Goal: Information Seeking & Learning: Learn about a topic

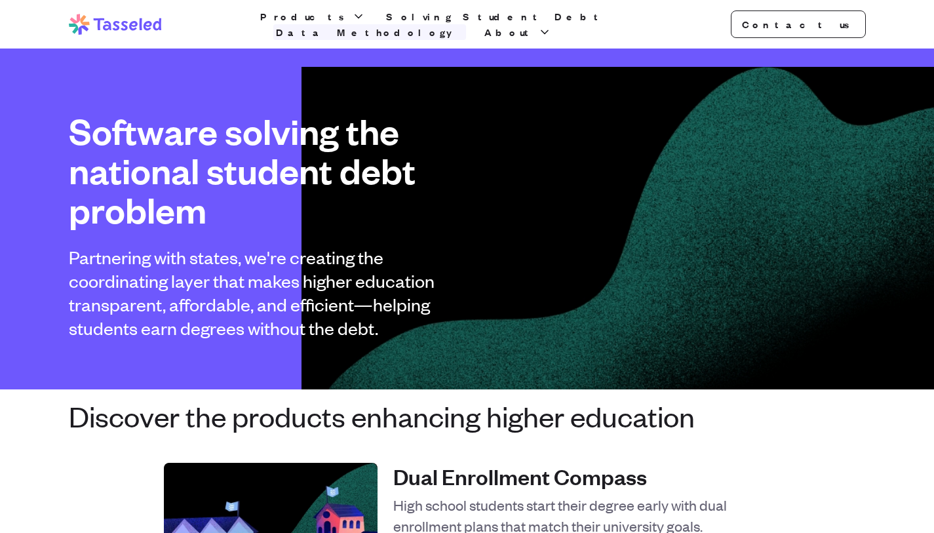
click at [466, 25] on link "Data Methodology" at bounding box center [369, 32] width 193 height 16
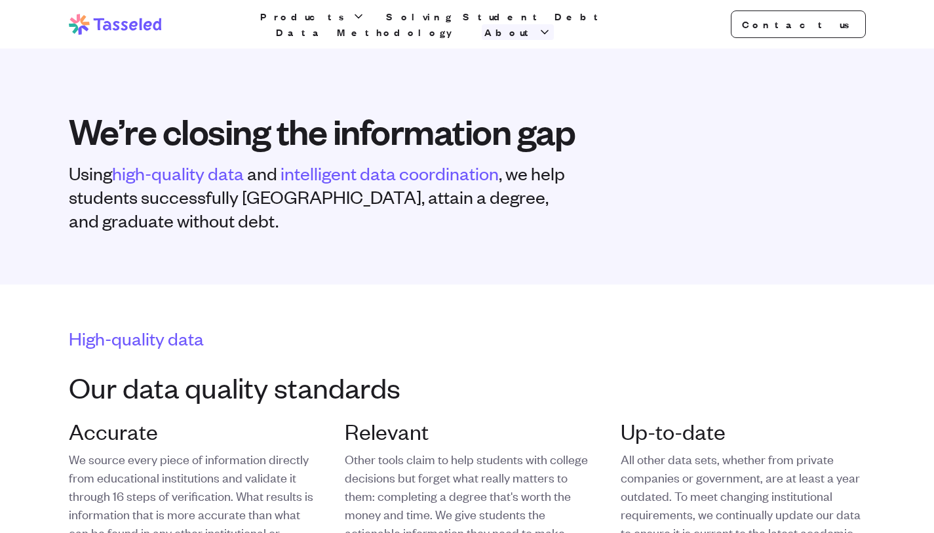
click at [535, 24] on span "About" at bounding box center [509, 32] width 51 height 16
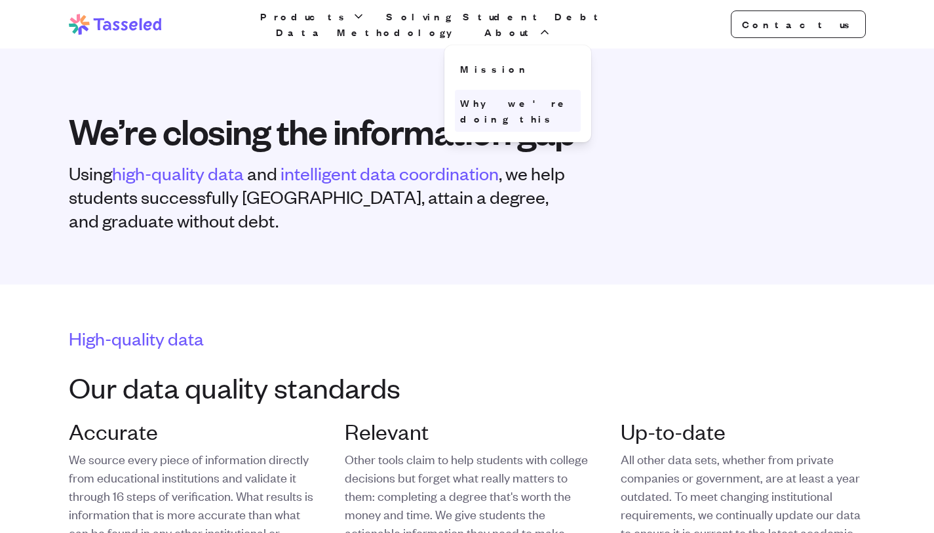
click at [576, 94] on link "Why we're doing this" at bounding box center [518, 111] width 126 height 42
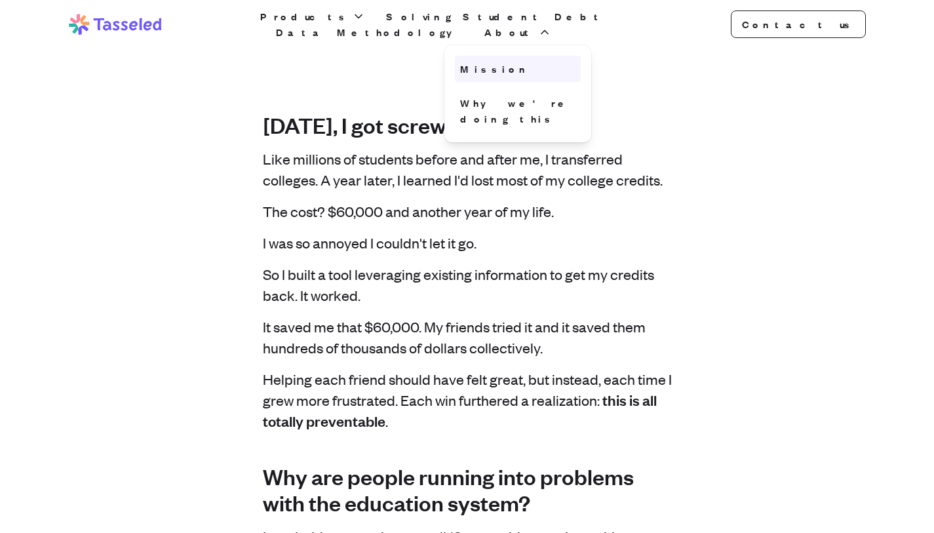
click at [577, 56] on link "Mission" at bounding box center [518, 69] width 126 height 26
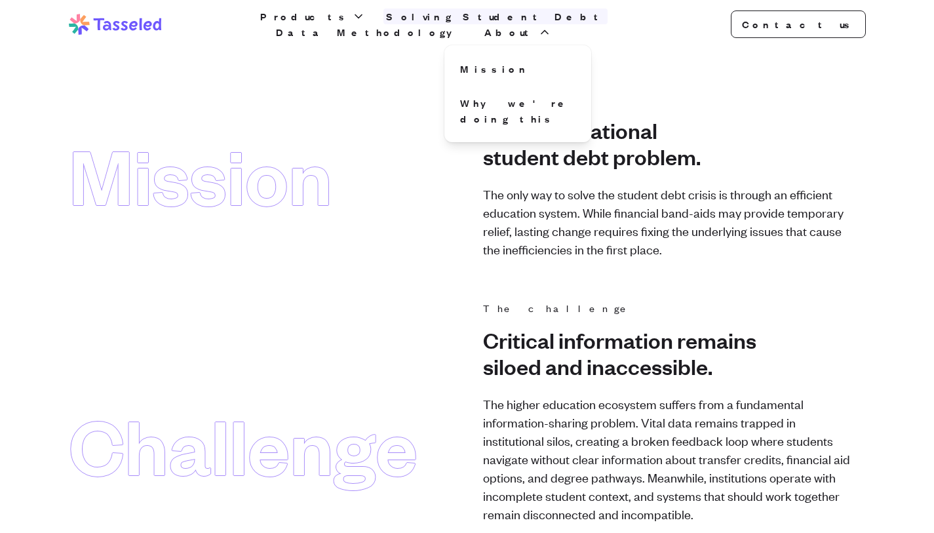
click at [432, 24] on link "Solving Student Debt" at bounding box center [495, 17] width 224 height 16
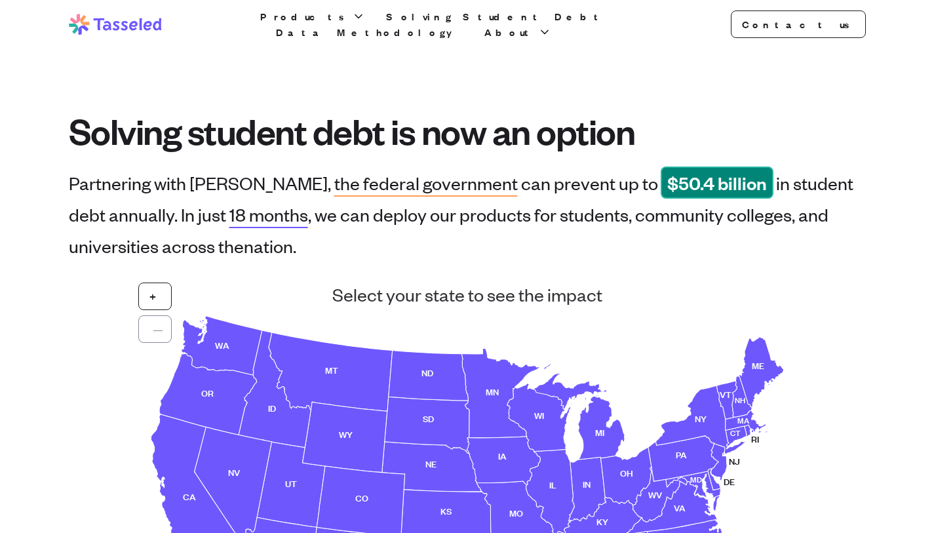
click at [447, 132] on h1 "Solving student debt is now an option" at bounding box center [467, 130] width 797 height 39
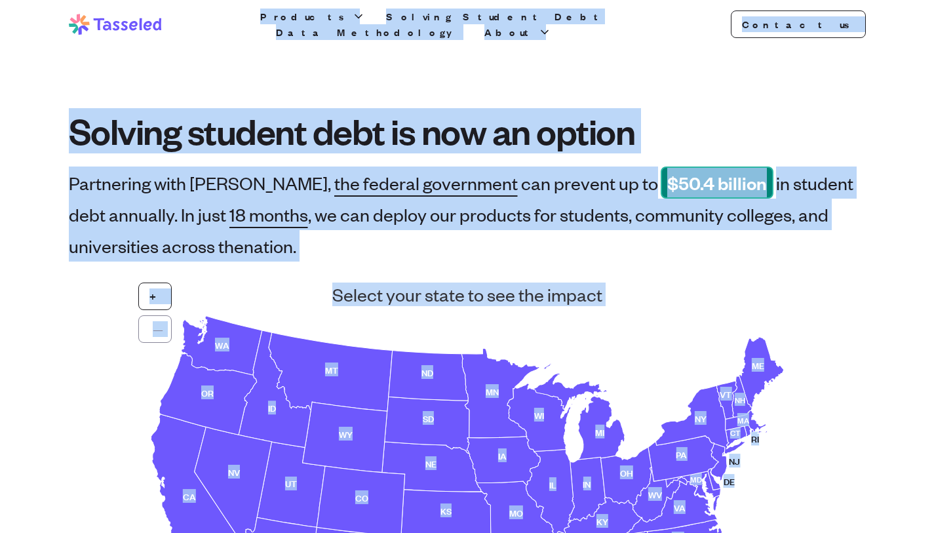
copy body "Lor Ipsumdol Sitametc Adipisc Elitsed Doei Temp Incididuntu Labor Etdolor ma Al…"
click at [121, 29] on icon at bounding box center [115, 24] width 93 height 21
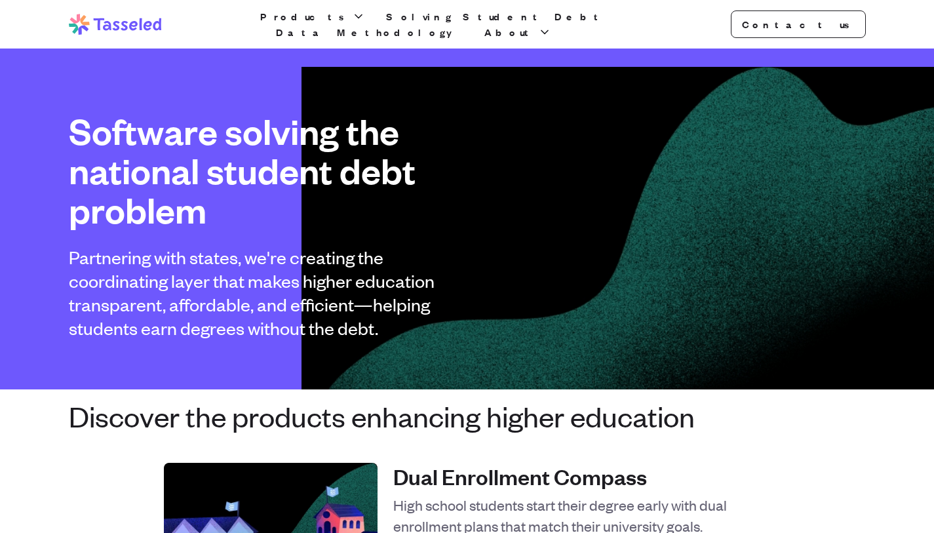
click at [237, 137] on h1 "Software solving the national student debt problem" at bounding box center [257, 170] width 377 height 118
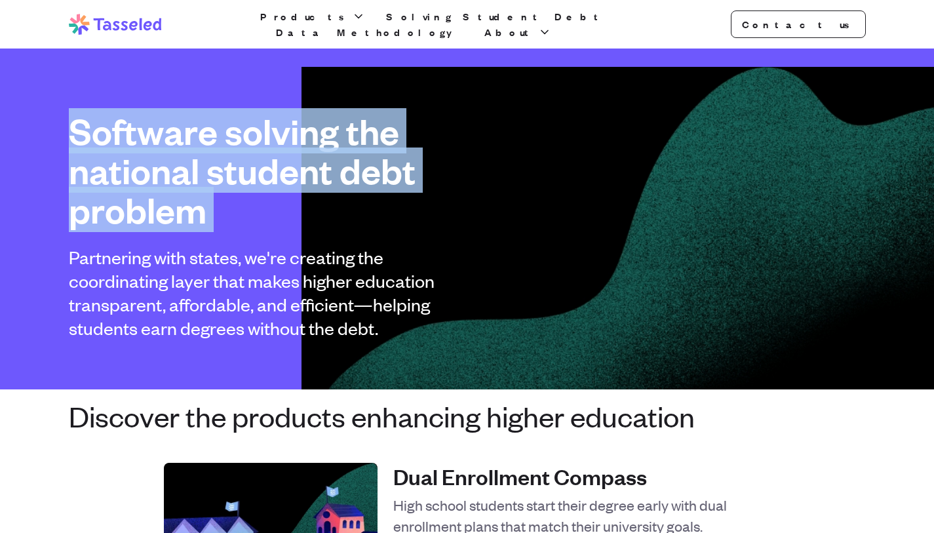
click at [237, 137] on h1 "Software solving the national student debt problem" at bounding box center [257, 170] width 377 height 118
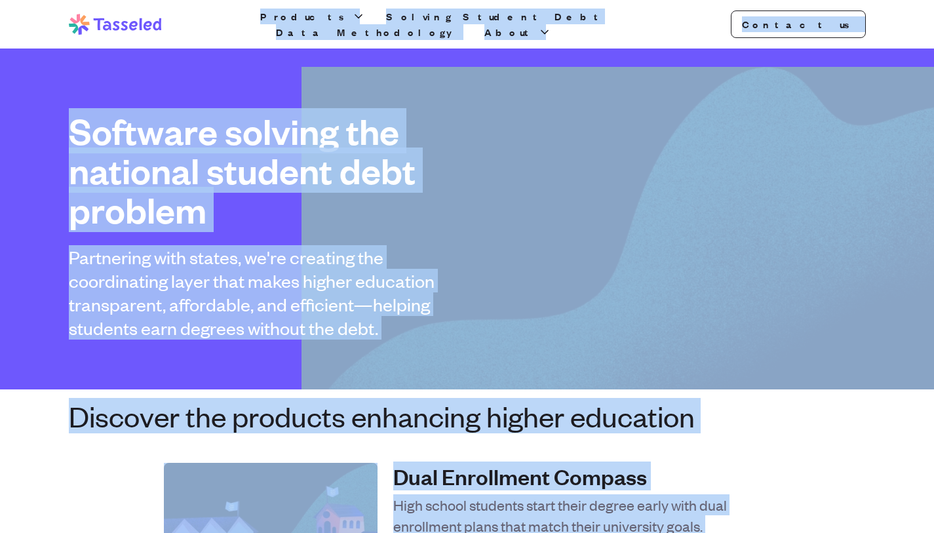
copy body "Lor Ipsumdol Sitametc Adipisc Elitsed Doei Temp Incididuntu Labor Etdolor ma Al…"
